Goal: Navigation & Orientation: Find specific page/section

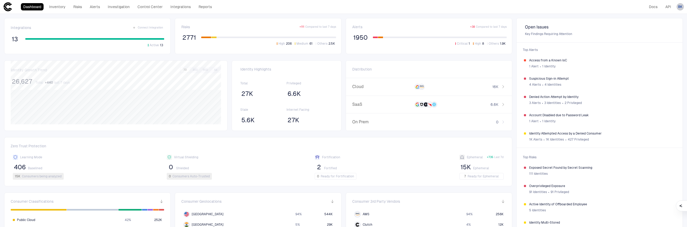
click at [681, 7] on span "BK" at bounding box center [680, 7] width 4 height 4
click at [650, 33] on span "Admin Settings" at bounding box center [655, 33] width 22 height 4
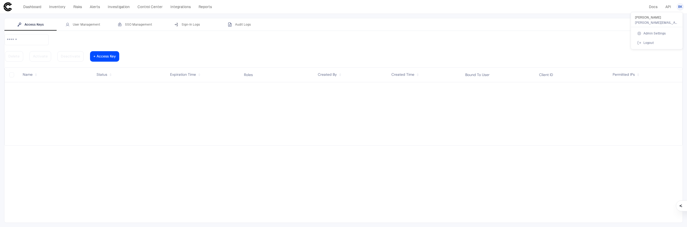
click at [33, 7] on div at bounding box center [343, 113] width 687 height 227
click at [36, 7] on link "Dashboard" at bounding box center [32, 6] width 23 height 7
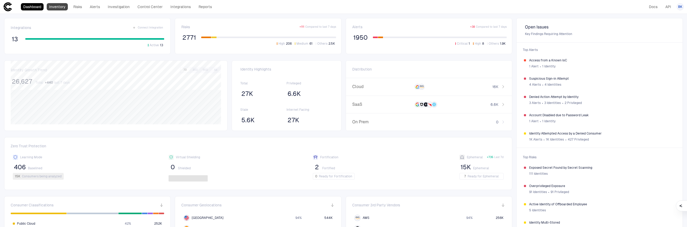
click at [52, 5] on link "Inventory" at bounding box center [57, 6] width 21 height 7
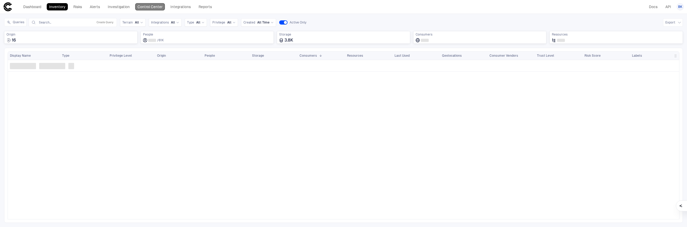
click at [152, 5] on link "Control Center" at bounding box center [150, 6] width 30 height 7
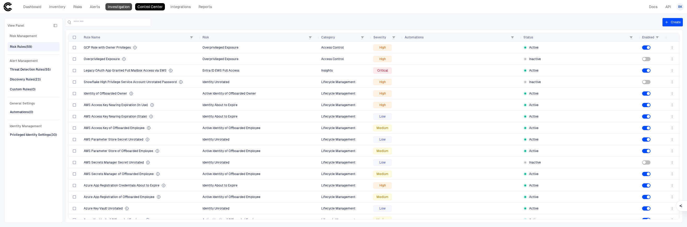
click at [123, 7] on link "Investigation" at bounding box center [118, 6] width 27 height 7
